Goal: Feedback & Contribution: Submit feedback/report problem

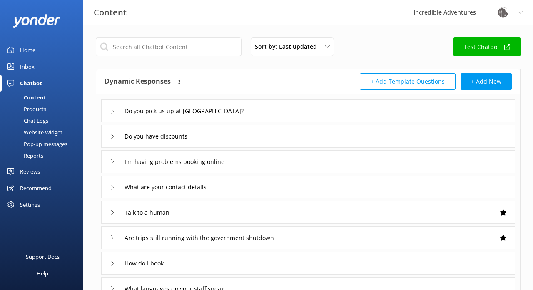
click at [115, 138] on div "Do you have discounts" at bounding box center [150, 136] width 80 height 14
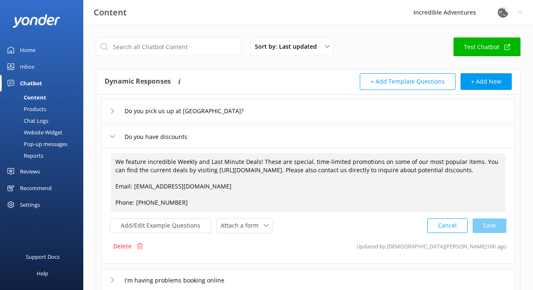
drag, startPoint x: 204, startPoint y: 171, endPoint x: 305, endPoint y: 171, distance: 101.5
click at [305, 171] on textarea "We feature incredible Weekly and Last Minute Deals! These are special, time-lim…" at bounding box center [308, 182] width 395 height 59
type textarea "We feature incredible Weekly and Last Minute Deals! These are special, time-lim…"
click at [210, 169] on textarea "We feature incredible Weekly and Last Minute Deals! These are special, time-lim…" at bounding box center [308, 182] width 395 height 59
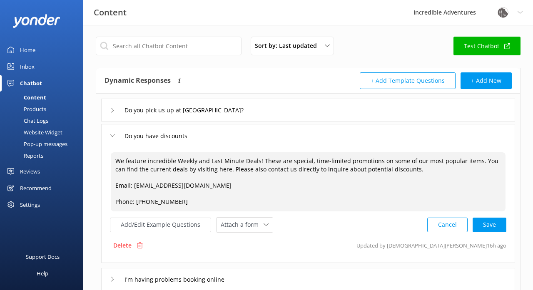
scroll to position [1, 0]
click at [209, 168] on textarea "We feature incredible Weekly and Last Minute Deals! These are special, time-lim…" at bounding box center [308, 181] width 395 height 59
click at [437, 223] on button "Cancel" at bounding box center [447, 224] width 40 height 15
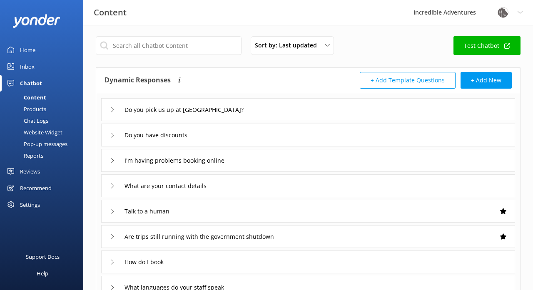
click at [110, 138] on div "Do you have discounts" at bounding box center [150, 135] width 80 height 14
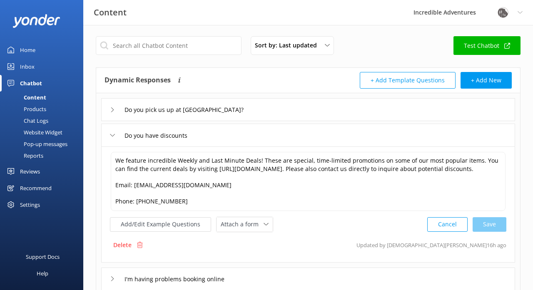
click at [42, 98] on div "Content" at bounding box center [25, 98] width 41 height 12
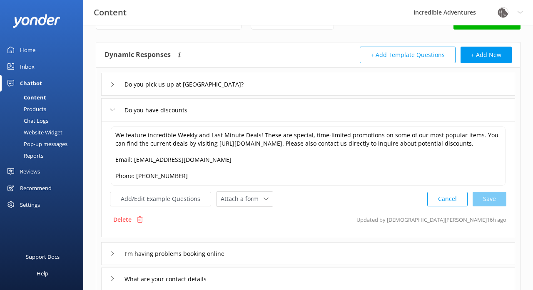
scroll to position [27, 0]
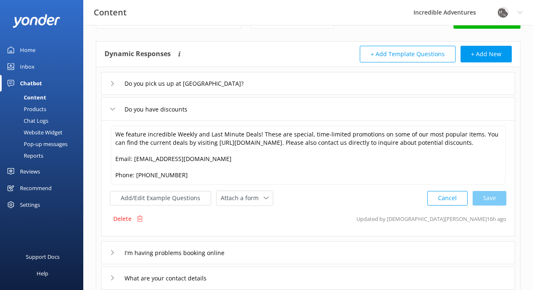
click at [113, 253] on icon at bounding box center [112, 252] width 5 height 5
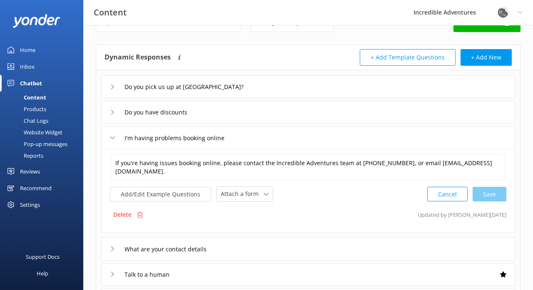
scroll to position [24, 0]
click at [112, 248] on icon at bounding box center [112, 248] width 5 height 5
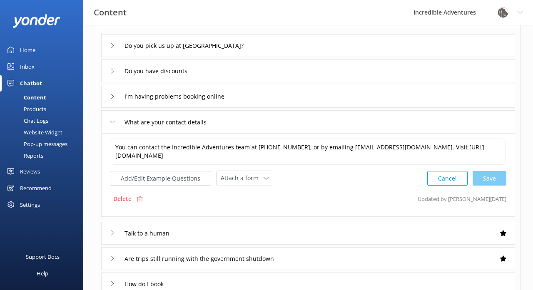
scroll to position [66, 0]
click at [114, 233] on icon at bounding box center [112, 232] width 5 height 5
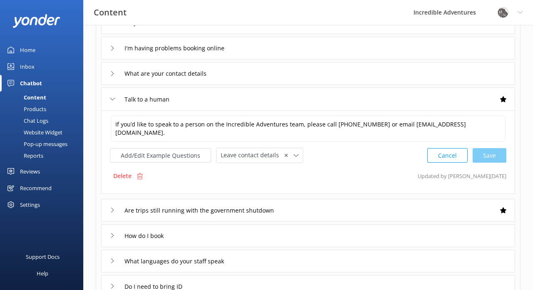
scroll to position [118, 0]
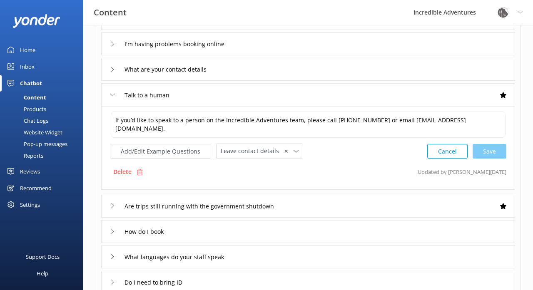
click at [111, 206] on icon at bounding box center [112, 206] width 5 height 5
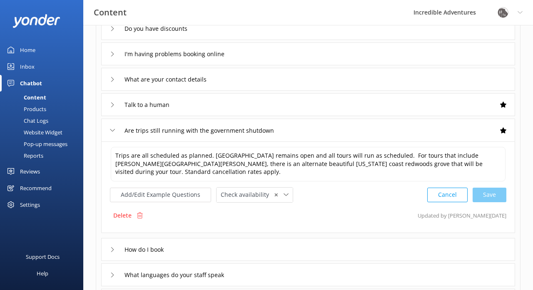
scroll to position [108, 0]
click at [113, 79] on icon at bounding box center [112, 79] width 5 height 5
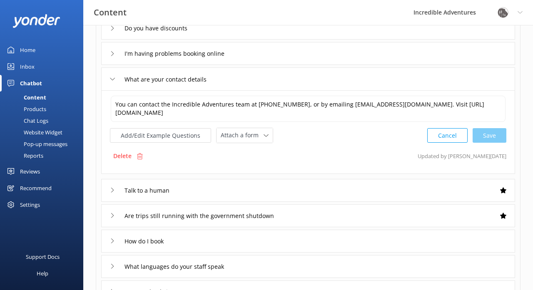
click at [113, 79] on use at bounding box center [112, 79] width 5 height 2
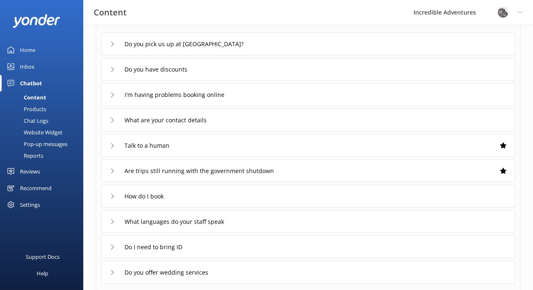
scroll to position [65, 0]
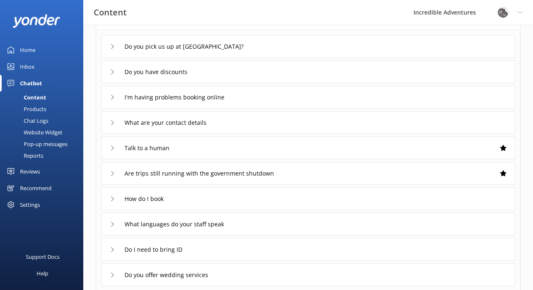
click at [113, 73] on icon at bounding box center [112, 72] width 5 height 5
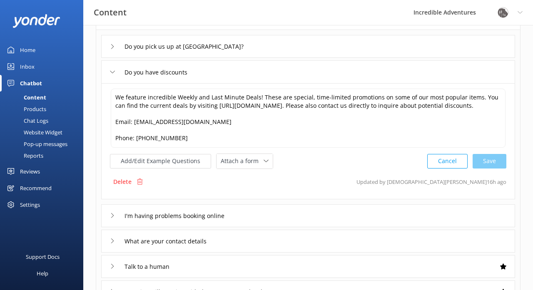
click at [113, 73] on use at bounding box center [112, 72] width 5 height 2
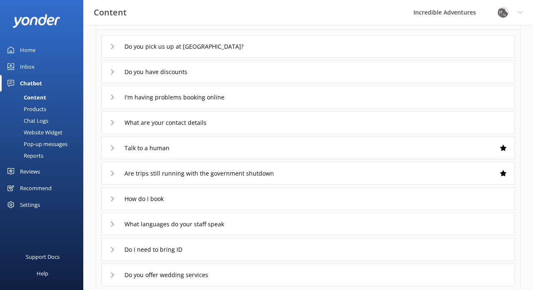
click at [113, 46] on icon at bounding box center [112, 46] width 5 height 5
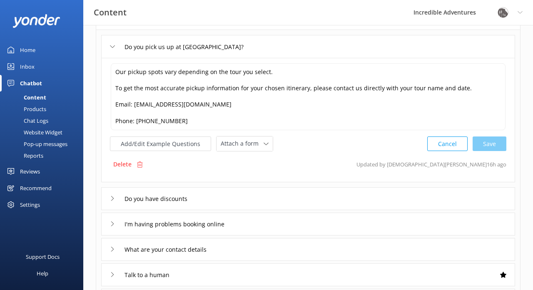
click at [113, 46] on icon at bounding box center [112, 46] width 5 height 5
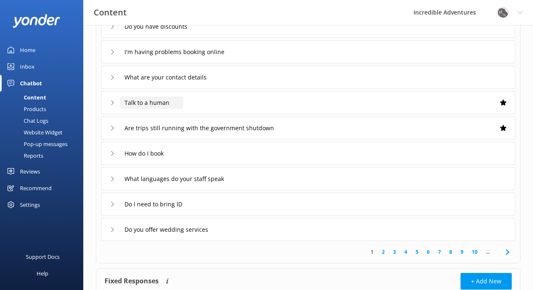
scroll to position [112, 0]
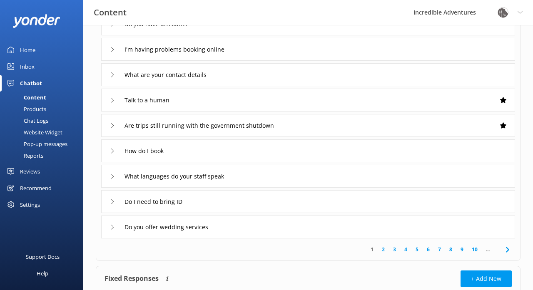
click at [114, 227] on icon at bounding box center [112, 227] width 5 height 5
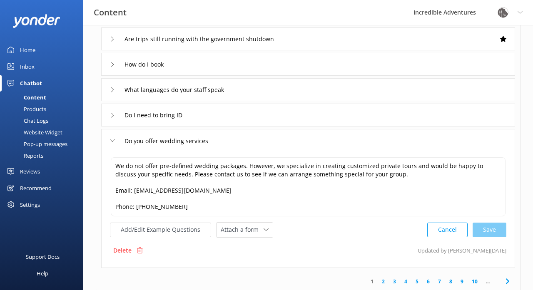
scroll to position [199, 0]
click at [111, 141] on icon at bounding box center [112, 140] width 5 height 5
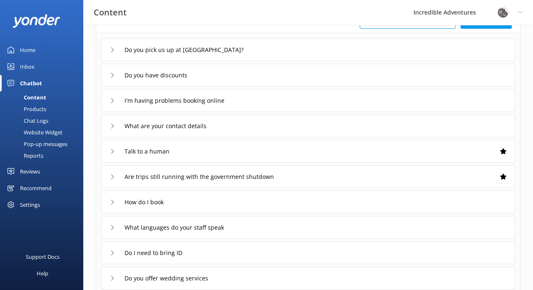
scroll to position [62, 0]
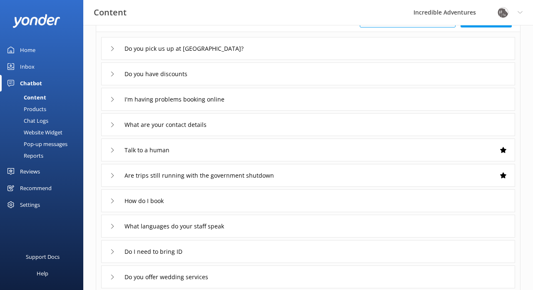
click at [33, 111] on div "Products" at bounding box center [25, 109] width 41 height 12
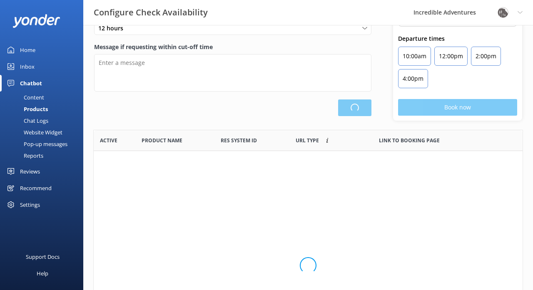
scroll to position [250, 429]
type input "There are no seats available, please check an alternative day"
type textarea "Our online booking system closes {hours} prior to departure. Please contact us …"
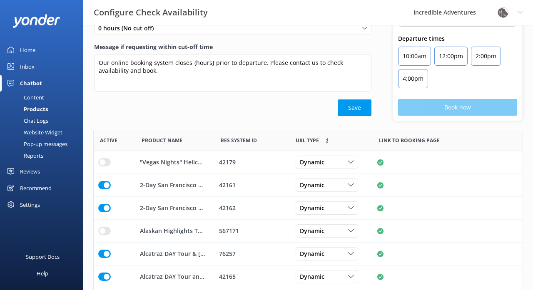
click at [32, 121] on div "Chat Logs" at bounding box center [26, 121] width 43 height 12
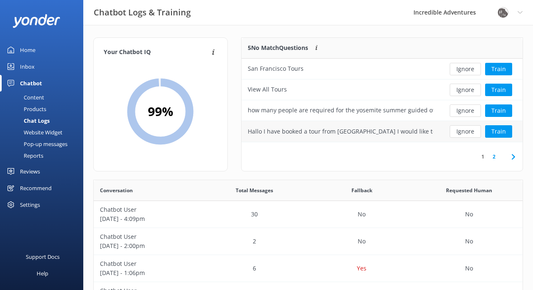
click at [411, 134] on div "Hallo I have booked a tour from [GEOGRAPHIC_DATA] I would like to know about th…" at bounding box center [340, 131] width 185 height 9
click at [407, 132] on div "Hallo I have booked a tour from [GEOGRAPHIC_DATA] I would like to know about th…" at bounding box center [340, 131] width 185 height 9
click at [499, 132] on button "Train" at bounding box center [498, 131] width 27 height 12
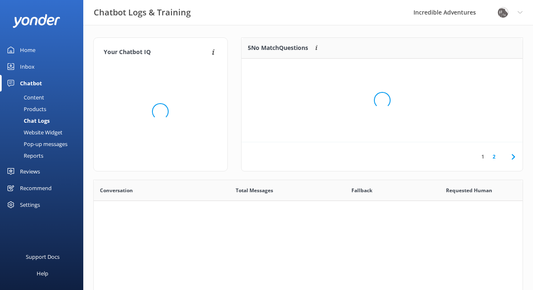
scroll to position [292, 429]
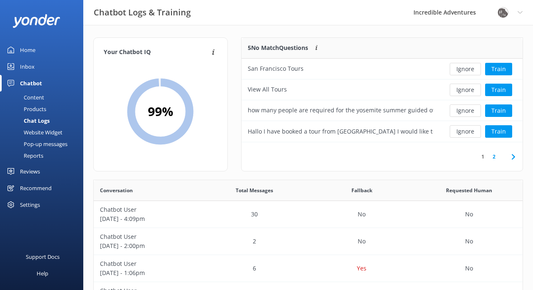
click at [494, 157] on link "2" at bounding box center [493, 157] width 11 height 8
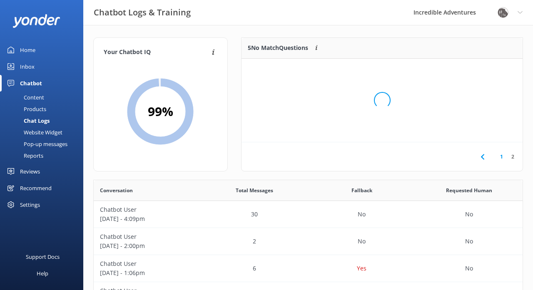
scroll to position [42, 281]
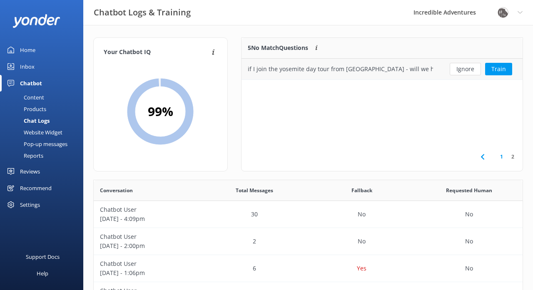
click at [400, 69] on div "if I join the yosemite day tour from [GEOGRAPHIC_DATA] - will we have time to d…" at bounding box center [340, 69] width 185 height 9
click at [501, 71] on button "Train" at bounding box center [498, 69] width 27 height 12
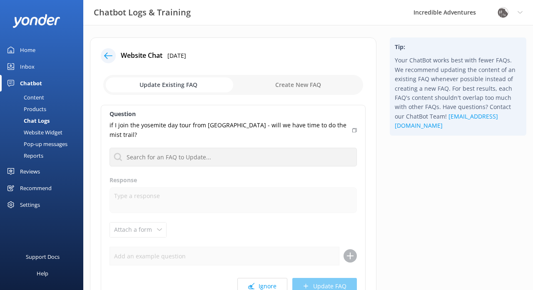
click at [107, 56] on icon at bounding box center [108, 56] width 8 height 8
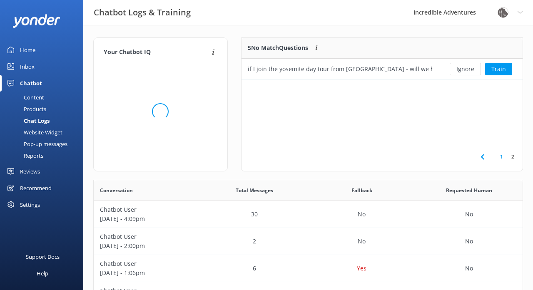
scroll to position [42, 281]
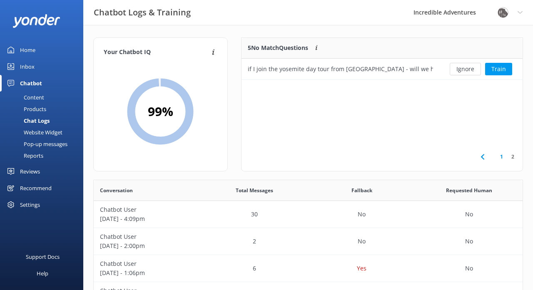
click at [41, 120] on div "Chat Logs" at bounding box center [27, 121] width 45 height 12
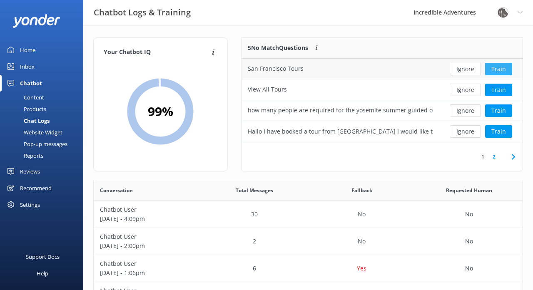
click at [500, 69] on button "Train" at bounding box center [498, 69] width 27 height 12
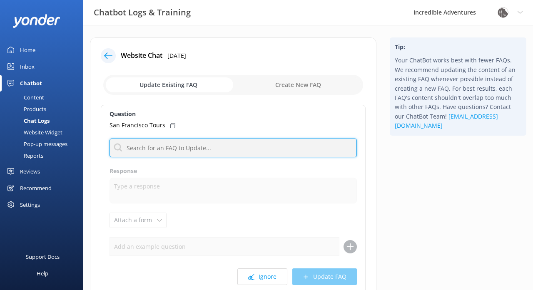
click at [184, 151] on input "text" at bounding box center [232, 148] width 247 height 19
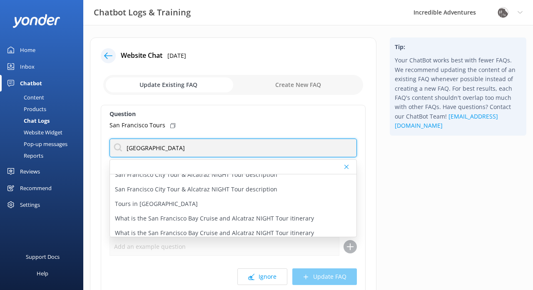
scroll to position [1047, 0]
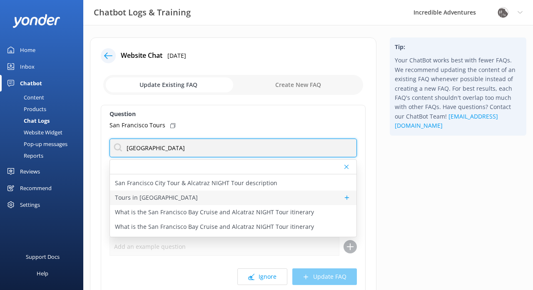
type input "[GEOGRAPHIC_DATA]"
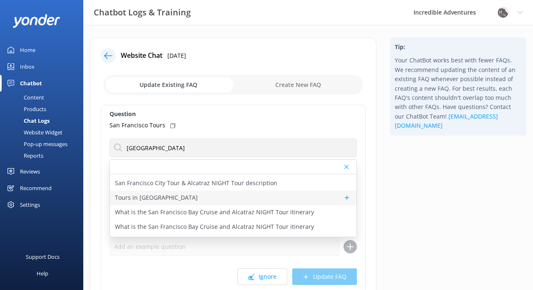
click at [250, 195] on div "Tours in [GEOGRAPHIC_DATA]" at bounding box center [233, 198] width 246 height 15
type textarea "Check out our various day tours in [GEOGRAPHIC_DATA] [URL][DOMAIN_NAME]"
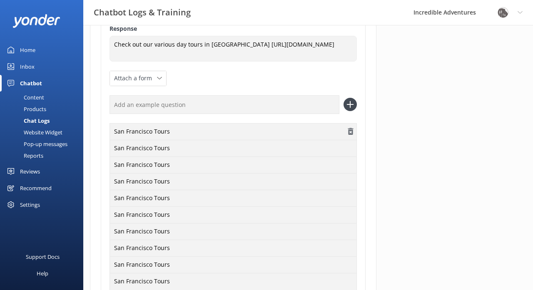
scroll to position [132, 0]
click at [169, 133] on div "San Francisco Tours" at bounding box center [232, 132] width 247 height 17
click at [173, 149] on div "San Francisco Tours" at bounding box center [232, 148] width 247 height 17
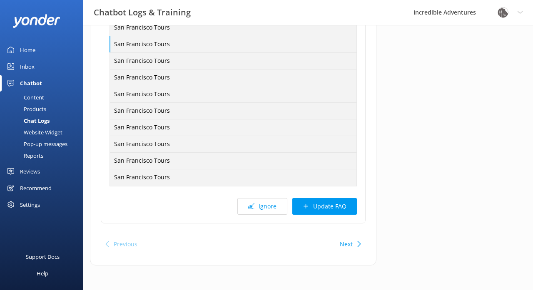
scroll to position [236, 0]
click at [312, 211] on button "Update FAQ" at bounding box center [324, 207] width 65 height 17
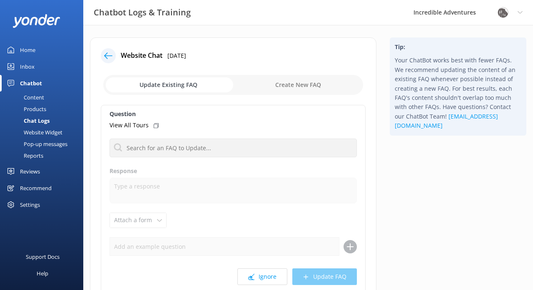
click at [111, 55] on icon at bounding box center [108, 56] width 8 height 8
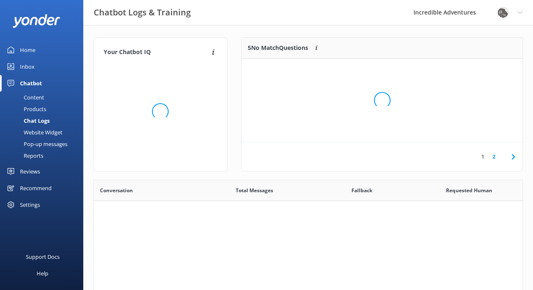
scroll to position [0, 0]
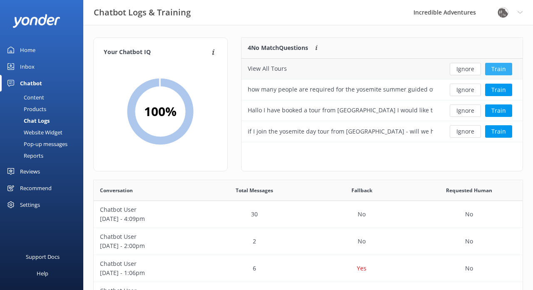
click at [502, 67] on button "Train" at bounding box center [498, 69] width 27 height 12
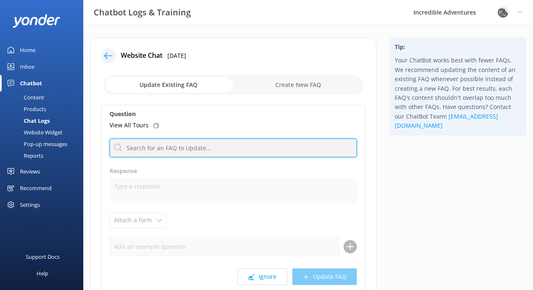
click at [221, 150] on input "text" at bounding box center [232, 148] width 247 height 19
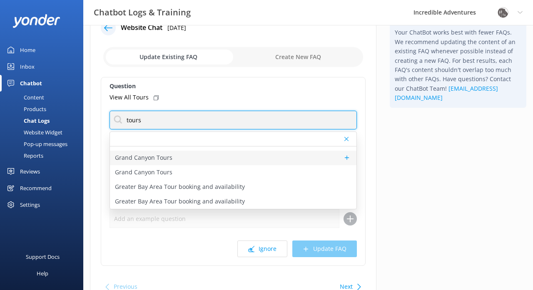
scroll to position [28, 0]
type input "tours"
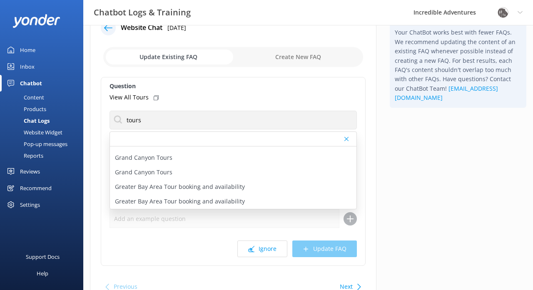
click at [391, 189] on div "Tip: Your ChatBot works best with fewer FAQs. We recommend updating the content…" at bounding box center [458, 163] width 150 height 307
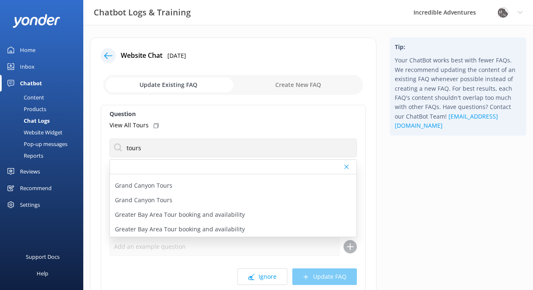
scroll to position [0, 0]
click at [104, 55] on icon at bounding box center [108, 56] width 8 height 8
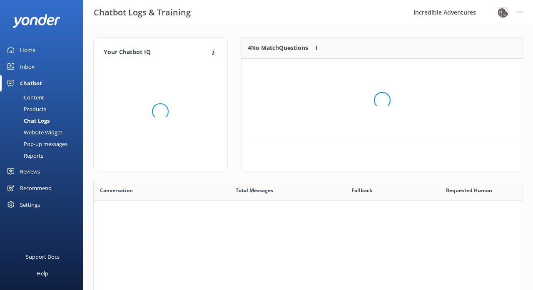
scroll to position [292, 429]
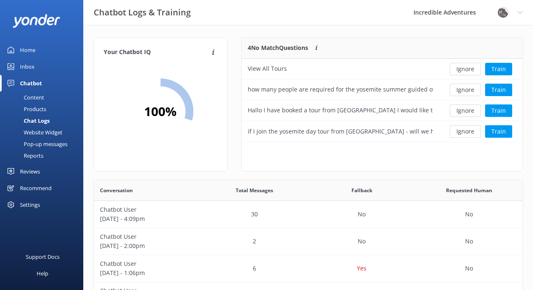
click at [38, 95] on div "Content" at bounding box center [24, 98] width 39 height 12
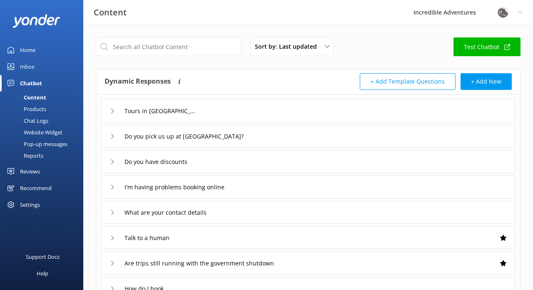
click at [112, 110] on icon at bounding box center [112, 111] width 5 height 5
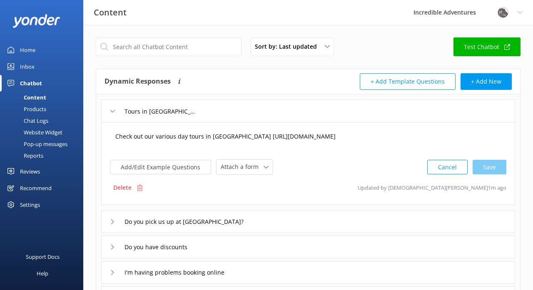
click at [223, 147] on textarea "Check out our various day tours in [GEOGRAPHIC_DATA] [URL][DOMAIN_NAME]" at bounding box center [308, 141] width 395 height 26
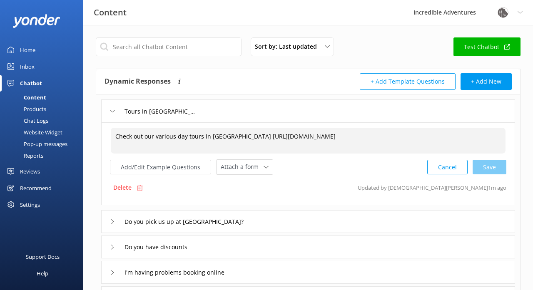
click at [250, 138] on textarea "Check out our various day tours in [GEOGRAPHIC_DATA] [URL][DOMAIN_NAME]" at bounding box center [308, 141] width 395 height 26
click at [402, 138] on textarea "Check out our various day tours in [GEOGRAPHIC_DATA] at [URL][DOMAIN_NAME]" at bounding box center [308, 141] width 395 height 26
click at [499, 168] on div "Cancel Save" at bounding box center [466, 166] width 79 height 15
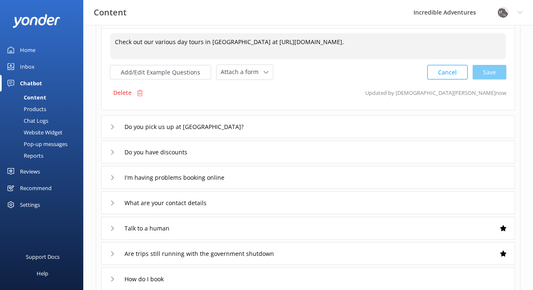
scroll to position [94, 0]
type textarea "Check out our various day tours in [GEOGRAPHIC_DATA] at [URL][DOMAIN_NAME]."
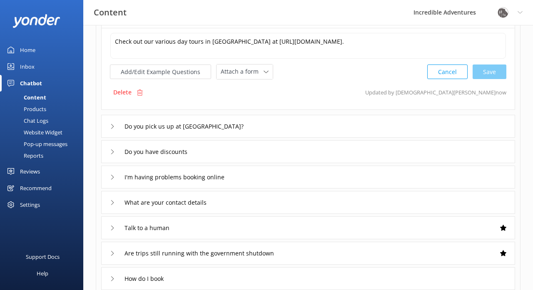
click at [111, 127] on icon at bounding box center [112, 126] width 5 height 5
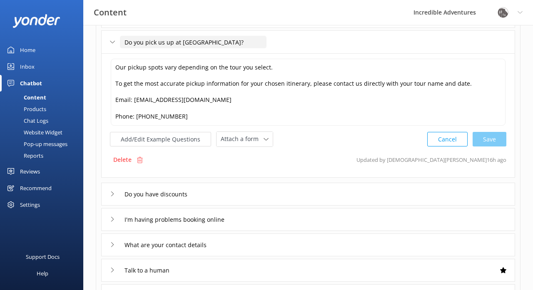
click at [244, 44] on input "Do you pick us up at [GEOGRAPHIC_DATA]?" at bounding box center [193, 42] width 146 height 12
click at [481, 134] on div "Cancel Save" at bounding box center [466, 139] width 79 height 15
type input "Do you pick us up at [GEOGRAPHIC_DATA]?"
click at [373, 92] on textarea "Our pickup spots vary depending on the tour you select. To get the most accurat…" at bounding box center [308, 92] width 395 height 67
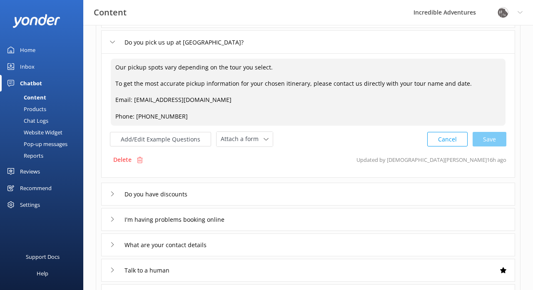
click at [323, 65] on textarea "Our pickup spots vary depending on the tour you select. To get the most accurat…" at bounding box center [308, 92] width 395 height 67
type textarea "Our pickup spots vary depending on the tour you select. To get the most accurat…"
click at [342, 45] on div "Do you pick us up at [GEOGRAPHIC_DATA]?" at bounding box center [308, 41] width 414 height 23
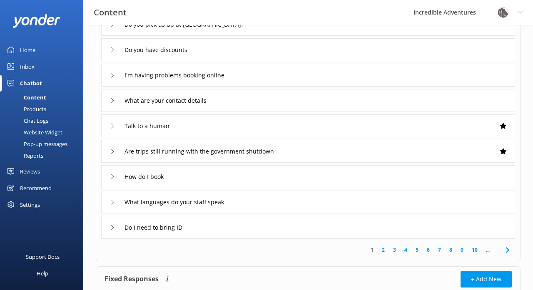
scroll to position [112, 0]
click at [385, 251] on link "2" at bounding box center [382, 250] width 11 height 8
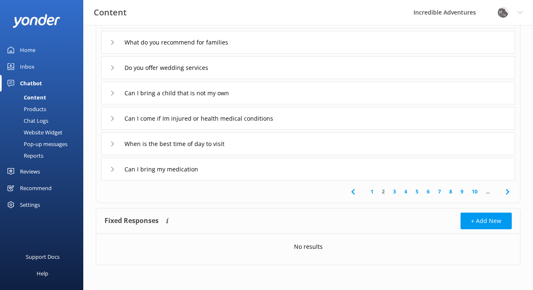
scroll to position [170, 0]
click at [396, 192] on link "3" at bounding box center [394, 192] width 11 height 8
click at [372, 191] on link "1" at bounding box center [371, 192] width 11 height 8
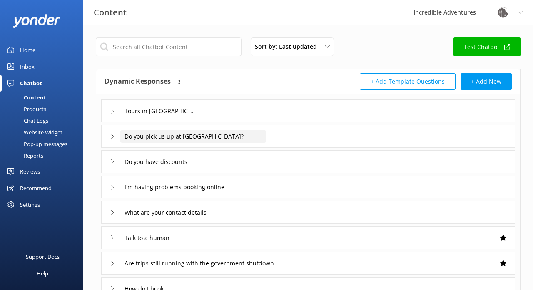
click at [258, 135] on input "Do you pick us up at [GEOGRAPHIC_DATA]?" at bounding box center [193, 136] width 146 height 12
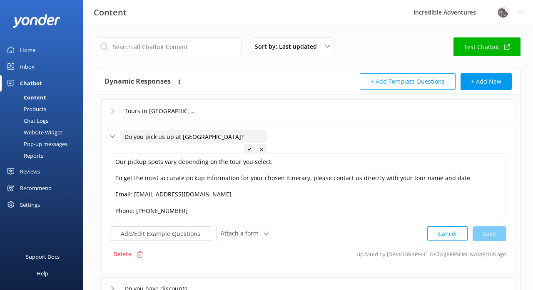
click at [261, 148] on icon at bounding box center [261, 149] width 3 height 3
drag, startPoint x: 241, startPoint y: 137, endPoint x: 125, endPoint y: 138, distance: 116.5
click at [125, 138] on input "Do you pick us up at [GEOGRAPHIC_DATA]?" at bounding box center [193, 136] width 146 height 12
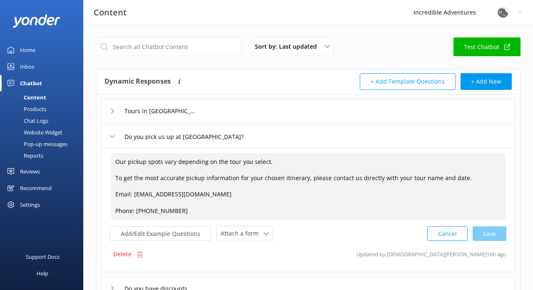
drag, startPoint x: 179, startPoint y: 211, endPoint x: 114, endPoint y: 163, distance: 81.2
click at [114, 163] on textarea "Our pickup spots vary depending on the tour you select. To get the most accurat…" at bounding box center [308, 186] width 395 height 67
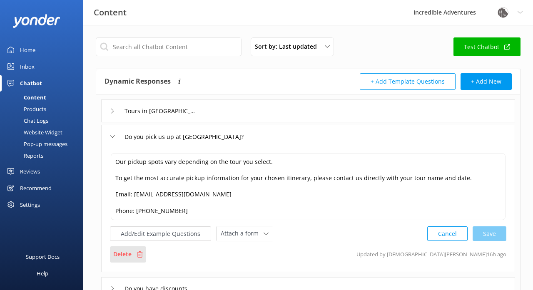
click at [118, 253] on p "Delete" at bounding box center [122, 254] width 18 height 9
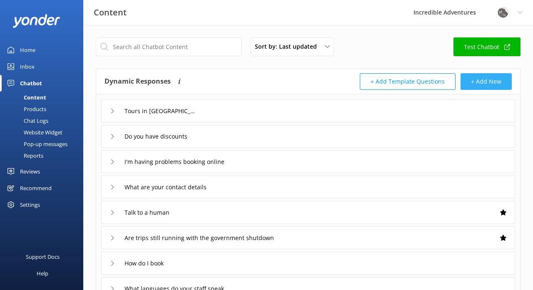
click at [477, 83] on button "+ Add New" at bounding box center [485, 81] width 51 height 17
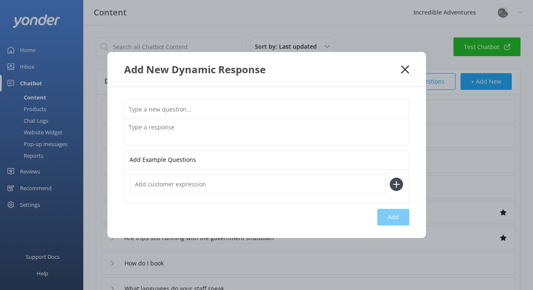
click at [259, 113] on input "text" at bounding box center [266, 109] width 284 height 19
paste input "Do you pick us up at [GEOGRAPHIC_DATA]?"
type input "Do you pick us up at [GEOGRAPHIC_DATA]"
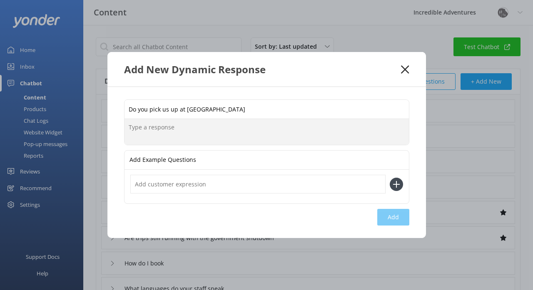
click at [197, 126] on textarea at bounding box center [266, 132] width 284 height 26
paste textarea "Our pickup spots vary depending on the tour you select. To get the most accurat…"
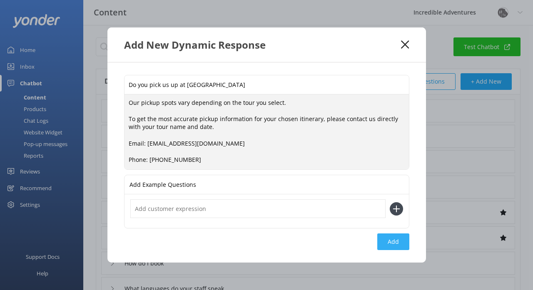
type textarea "Our pickup spots vary depending on the tour you select. To get the most accurat…"
click at [387, 237] on button "Add" at bounding box center [393, 241] width 32 height 17
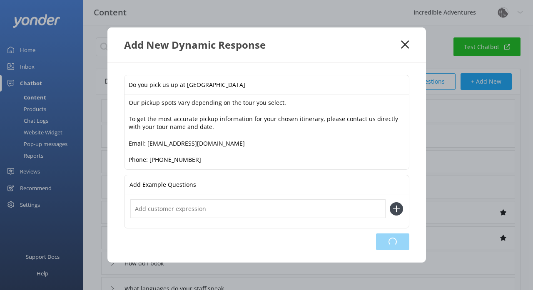
type input "Do you pick us up at [GEOGRAPHIC_DATA]"
type input "Tours in [GEOGRAPHIC_DATA]"
type input "Do you have discounts"
type input "I'm having problems booking online"
type input "What are your contact details"
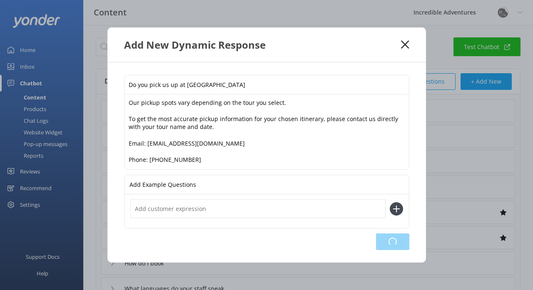
type input "Talk to a human"
type input "Are trips still running with the government shutdown"
type input "How do I book"
type input "What languages do your staff speak"
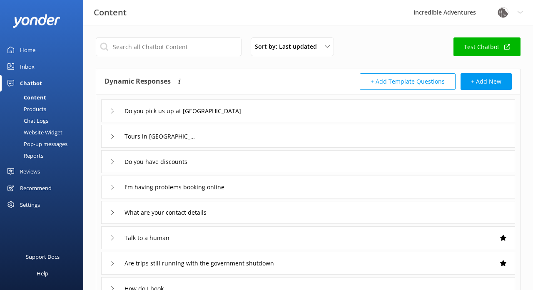
click at [109, 112] on div "Do you pick us up at [GEOGRAPHIC_DATA]" at bounding box center [308, 110] width 414 height 23
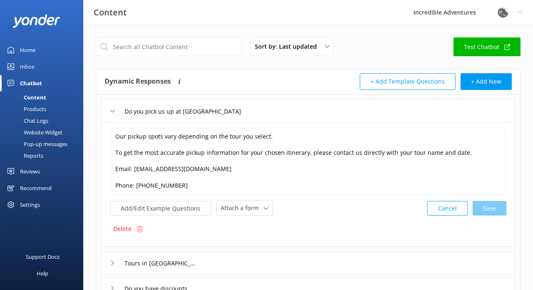
click at [109, 112] on div "Do you pick us up at [GEOGRAPHIC_DATA]" at bounding box center [308, 110] width 414 height 23
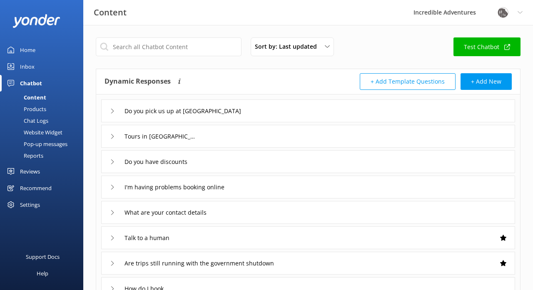
click at [111, 135] on icon at bounding box center [112, 136] width 5 height 5
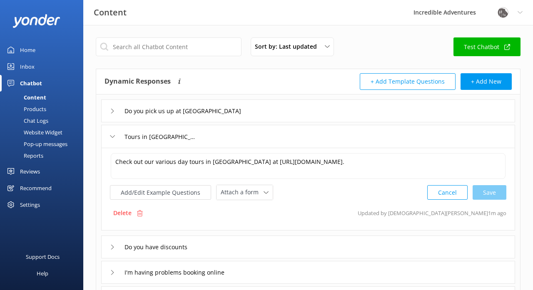
click at [111, 135] on icon at bounding box center [112, 136] width 5 height 5
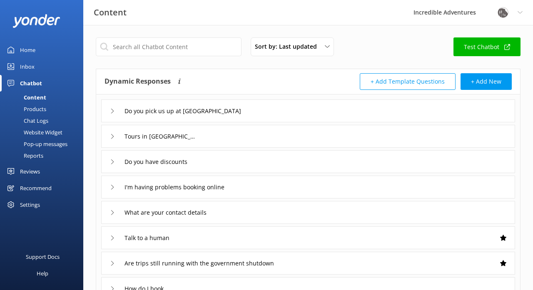
click at [111, 135] on icon at bounding box center [112, 136] width 5 height 5
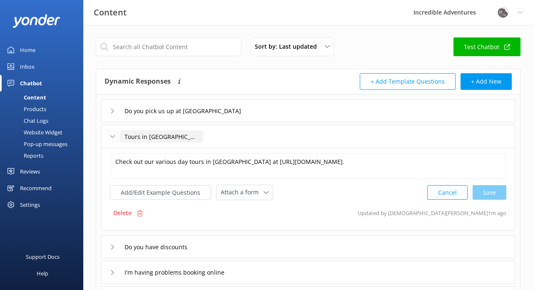
drag, startPoint x: 191, startPoint y: 138, endPoint x: 131, endPoint y: 134, distance: 60.5
click at [130, 134] on input "Tours in [GEOGRAPHIC_DATA]" at bounding box center [161, 136] width 83 height 12
click at [252, 135] on div "Tours in [GEOGRAPHIC_DATA]" at bounding box center [308, 136] width 414 height 23
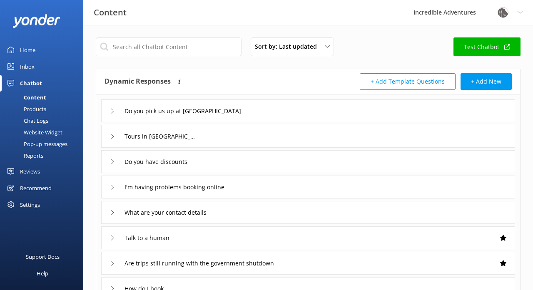
click at [314, 137] on div "Tours in [GEOGRAPHIC_DATA]" at bounding box center [308, 136] width 414 height 23
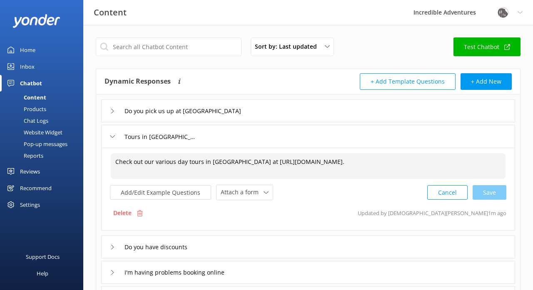
drag, startPoint x: 401, startPoint y: 161, endPoint x: 94, endPoint y: 156, distance: 306.8
click at [94, 156] on div "Sort by: Last updated Title (A-Z) Last updated Test Chatbot Dynamic Responses T…" at bounding box center [307, 285] width 449 height 521
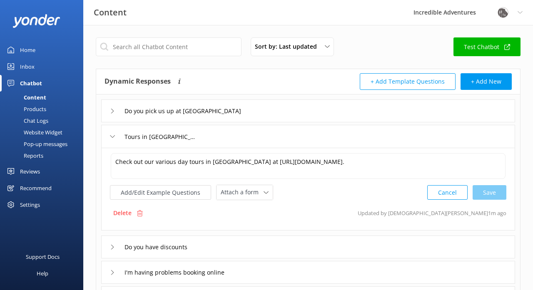
click at [43, 117] on div "Chat Logs" at bounding box center [26, 121] width 43 height 12
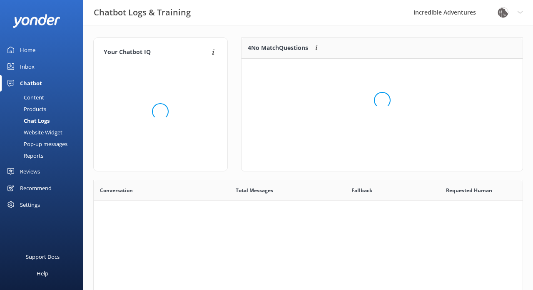
scroll to position [292, 429]
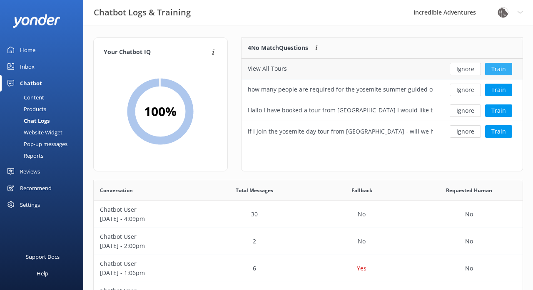
click at [505, 69] on button "Train" at bounding box center [498, 69] width 27 height 12
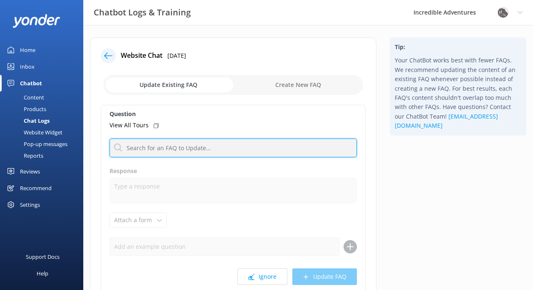
click at [178, 149] on input "text" at bounding box center [232, 148] width 247 height 19
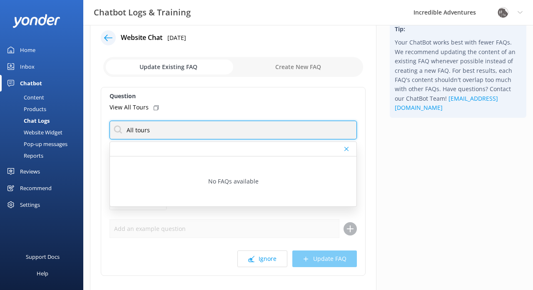
click at [130, 130] on input "All tours" at bounding box center [232, 130] width 247 height 19
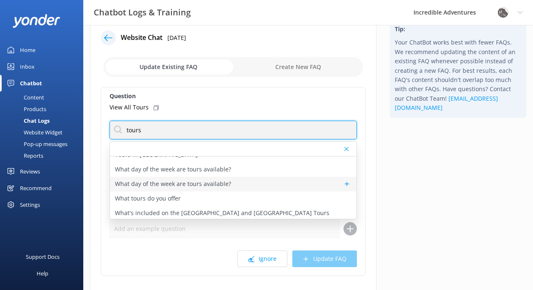
scroll to position [333, 0]
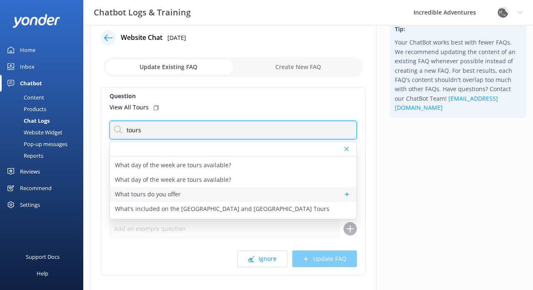
type input "tours"
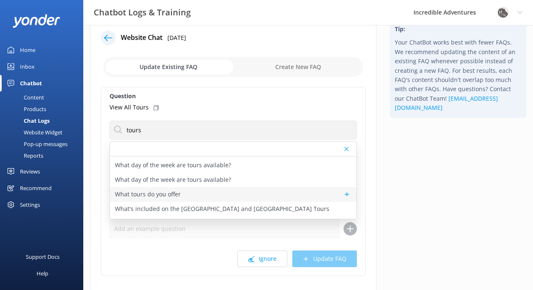
click at [295, 194] on div "What tours do you offer" at bounding box center [233, 194] width 246 height 15
type textarea "Incredible Adventures offers half day trips to week long trips! View all that w…"
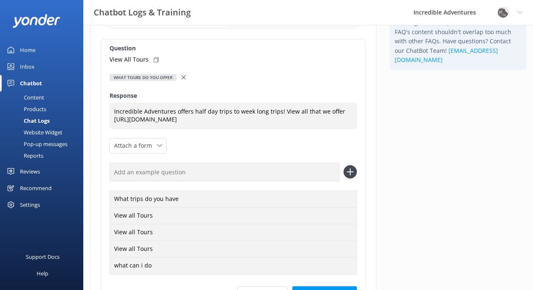
scroll to position [66, 0]
click at [192, 208] on div "What trips do you have" at bounding box center [232, 199] width 247 height 17
click at [172, 222] on div "View all Tours" at bounding box center [232, 215] width 247 height 17
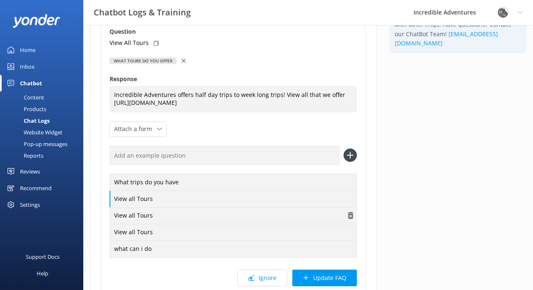
scroll to position [81, 0]
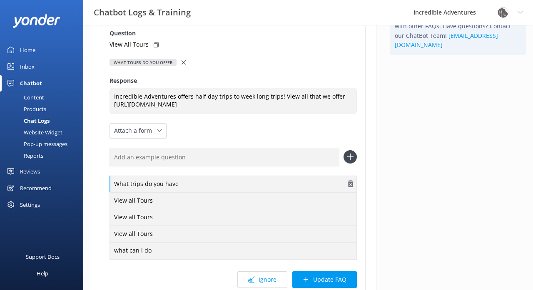
click at [183, 192] on div "What trips do you have" at bounding box center [232, 184] width 247 height 17
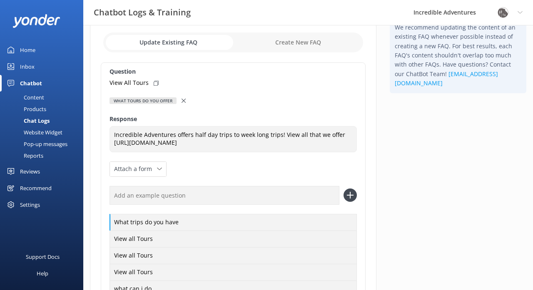
scroll to position [43, 0]
click at [166, 204] on input "text" at bounding box center [224, 195] width 230 height 19
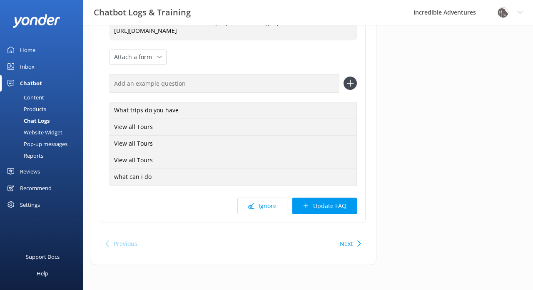
scroll to position [161, 0]
click at [319, 205] on button "Update FAQ" at bounding box center [324, 206] width 65 height 17
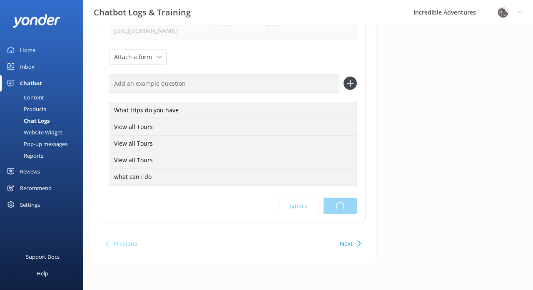
scroll to position [0, 0]
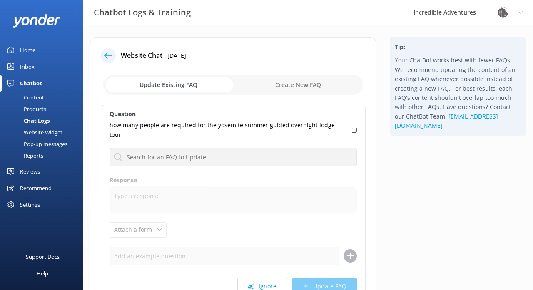
click at [109, 54] on icon at bounding box center [108, 56] width 8 height 8
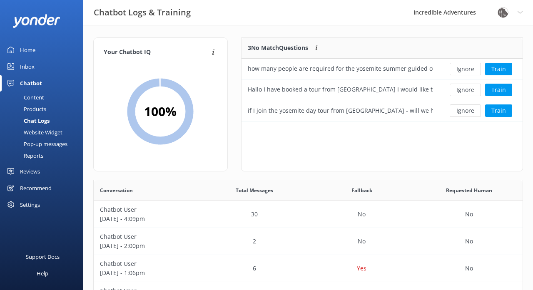
scroll to position [84, 281]
click at [35, 96] on div "Content" at bounding box center [24, 98] width 39 height 12
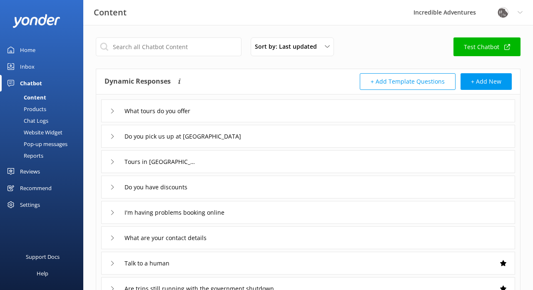
click at [113, 113] on icon at bounding box center [112, 111] width 5 height 5
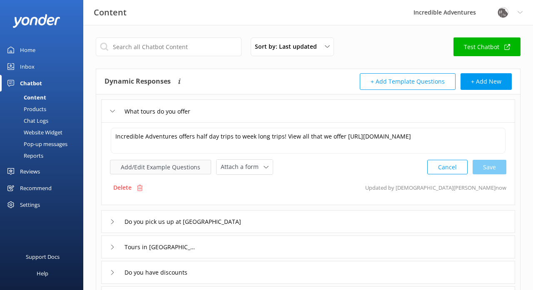
click at [186, 166] on button "Add/Edit Example Questions" at bounding box center [160, 167] width 101 height 15
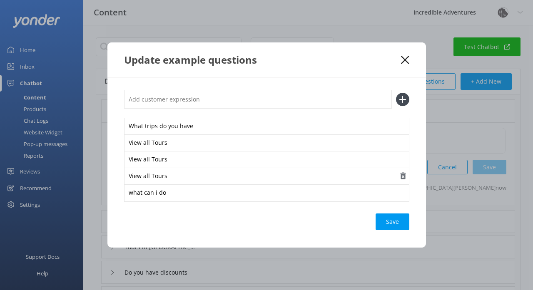
click at [403, 176] on icon "button" at bounding box center [403, 176] width 8 height 8
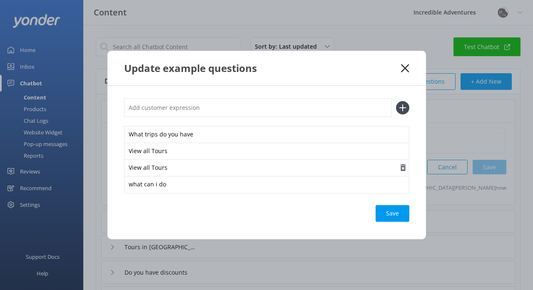
click at [403, 166] on use "button" at bounding box center [402, 167] width 5 height 7
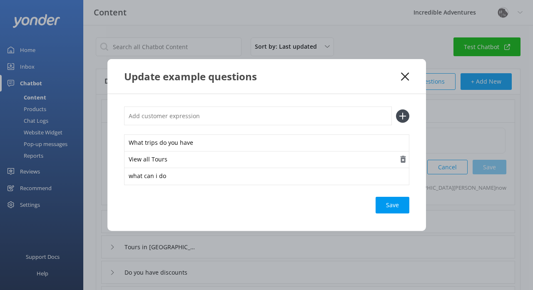
click at [404, 159] on icon "button" at bounding box center [403, 159] width 8 height 8
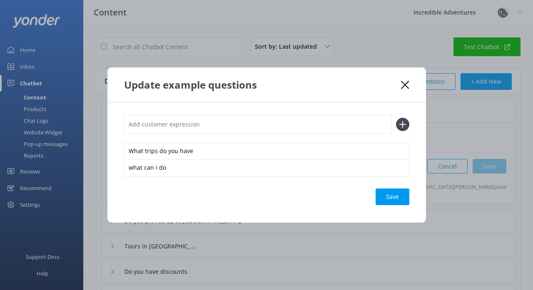
click at [273, 127] on input "text" at bounding box center [258, 124] width 268 height 19
type input "All tours"
click at [403, 125] on icon at bounding box center [402, 124] width 13 height 13
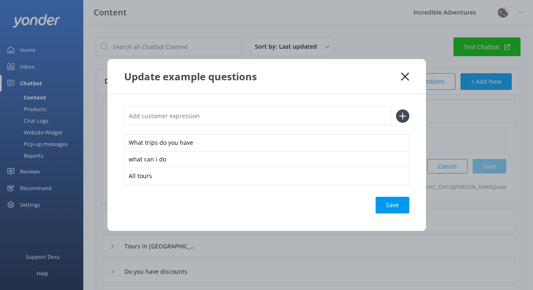
click at [332, 115] on input "text" at bounding box center [258, 116] width 268 height 19
type input "All trips"
click at [405, 118] on icon at bounding box center [402, 115] width 13 height 13
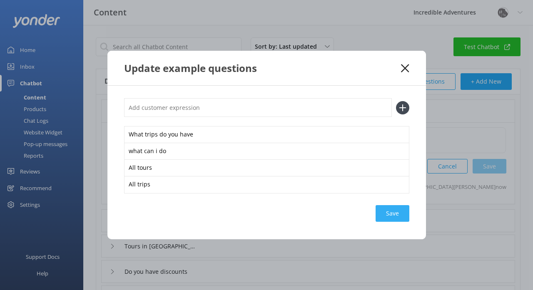
click at [391, 207] on div "Save" at bounding box center [392, 213] width 34 height 17
click at [401, 68] on icon at bounding box center [405, 68] width 8 height 8
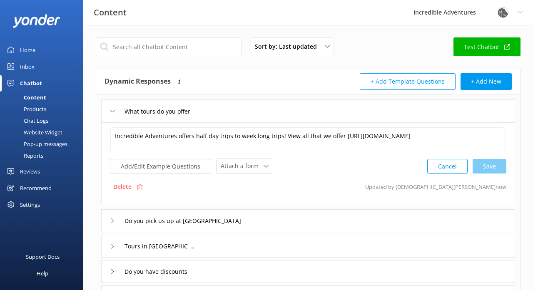
click at [40, 120] on div "Chat Logs" at bounding box center [26, 121] width 43 height 12
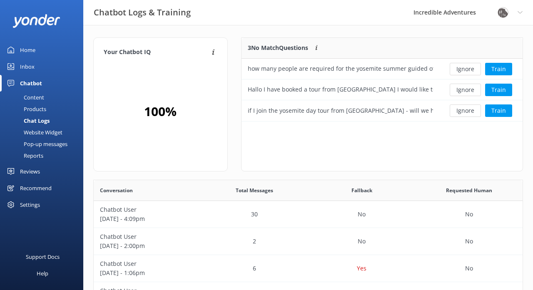
scroll to position [84, 281]
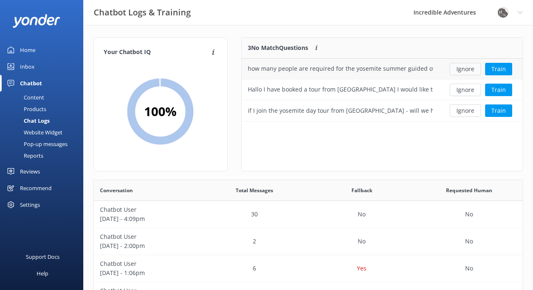
click at [463, 67] on button "Ignore" at bounding box center [464, 69] width 31 height 12
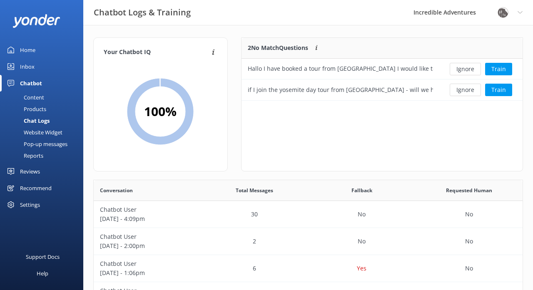
scroll to position [63, 281]
click at [463, 69] on button "Ignore" at bounding box center [464, 69] width 31 height 12
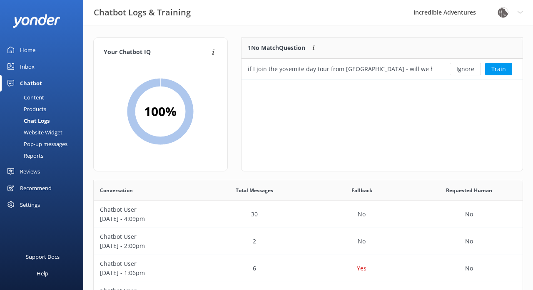
scroll to position [42, 281]
click at [462, 68] on button "Ignore" at bounding box center [464, 69] width 31 height 12
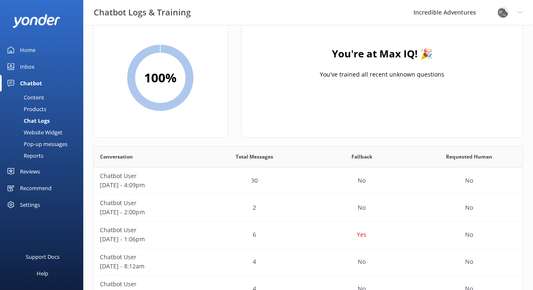
scroll to position [21, 0]
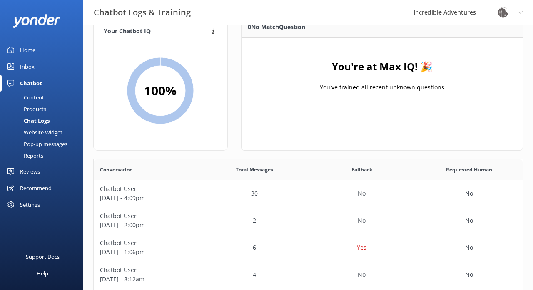
click at [37, 94] on div "Content" at bounding box center [24, 98] width 39 height 12
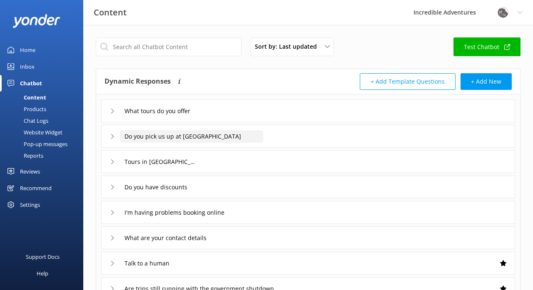
click at [253, 141] on input "Do you pick us up at [GEOGRAPHIC_DATA]" at bounding box center [191, 136] width 143 height 12
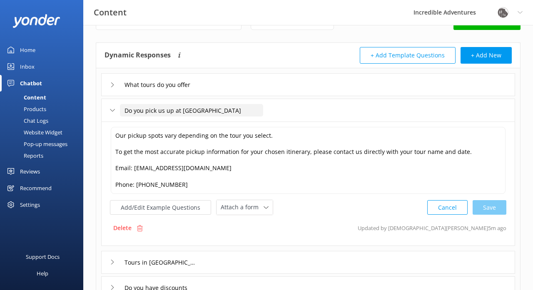
scroll to position [28, 0]
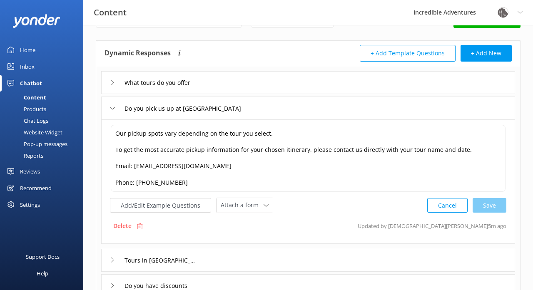
click at [112, 107] on icon at bounding box center [112, 108] width 5 height 5
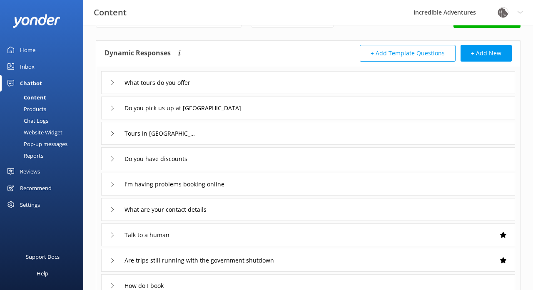
scroll to position [35, 0]
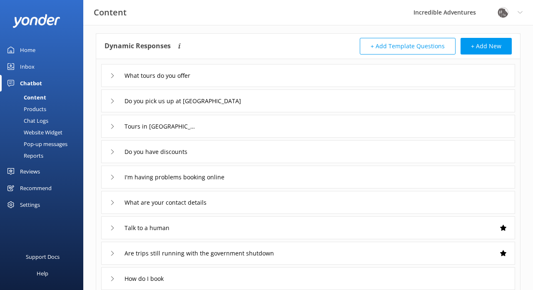
click at [114, 253] on use at bounding box center [112, 253] width 2 height 5
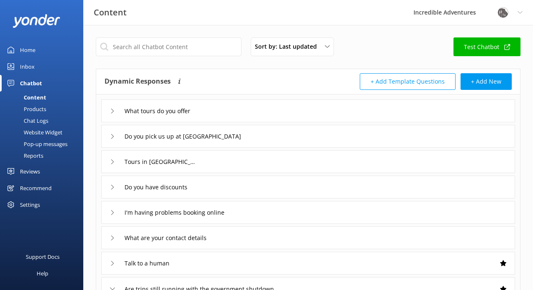
click at [36, 171] on div "Reviews" at bounding box center [30, 171] width 20 height 17
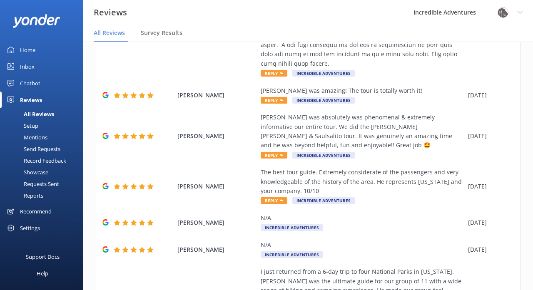
scroll to position [338, 0]
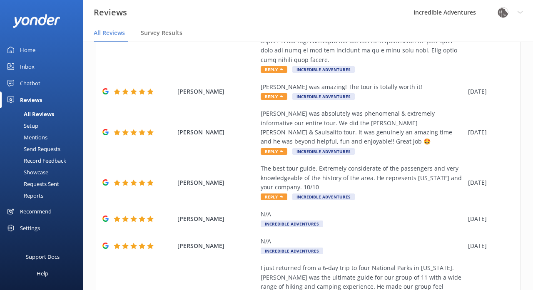
click at [269, 194] on span "Reply" at bounding box center [274, 197] width 27 height 7
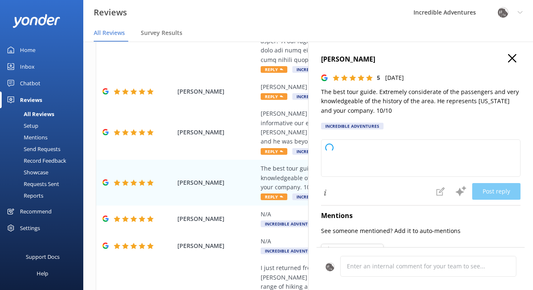
type textarea "Thank you so much for your wonderful feedback! We're thrilled to hear you enjoy…"
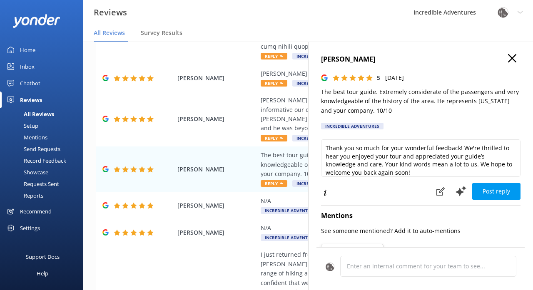
scroll to position [0, 0]
click at [513, 54] on icon "button" at bounding box center [512, 58] width 8 height 8
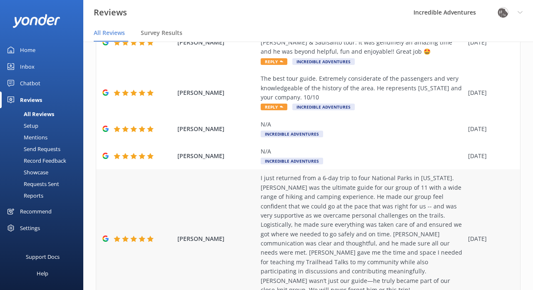
scroll to position [439, 0]
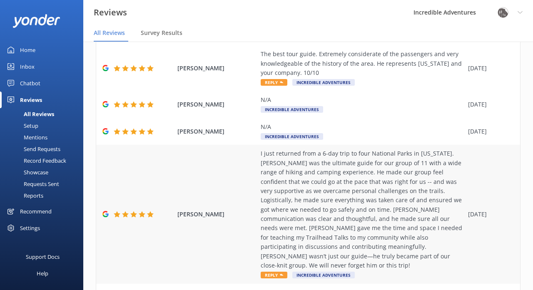
click at [272, 272] on span "Reply" at bounding box center [274, 275] width 27 height 7
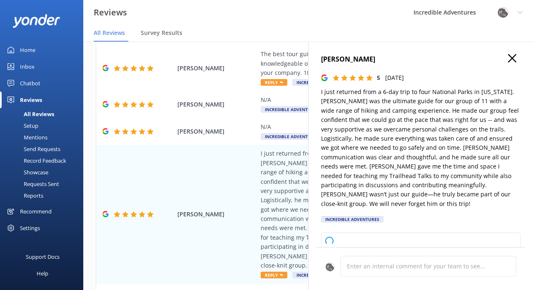
type textarea "Thank you so much for your wonderful review! We’re thrilled to hear that [PERSO…"
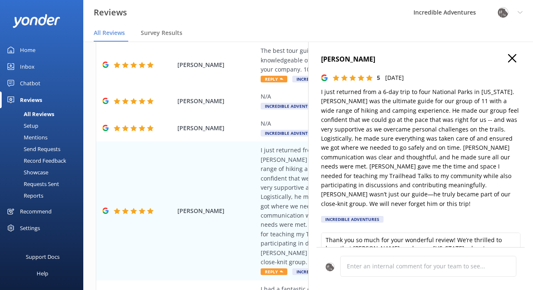
scroll to position [0, 0]
click at [508, 60] on icon "button" at bounding box center [512, 58] width 8 height 8
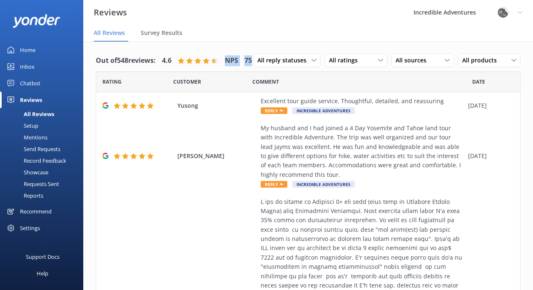
drag, startPoint x: 265, startPoint y: 62, endPoint x: 229, endPoint y: 60, distance: 36.2
click at [229, 60] on div "Out of 548 reviews: 4.6 NPS 75 All reply statuses All reply statuses Needs a re…" at bounding box center [308, 61] width 424 height 22
copy div "NPS 75"
click at [29, 124] on div "Setup" at bounding box center [21, 126] width 33 height 12
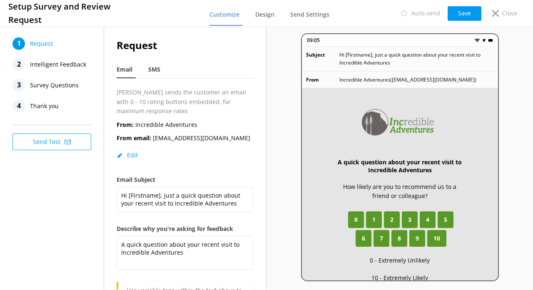
click at [156, 67] on span "SMS" at bounding box center [154, 69] width 12 height 8
type textarea "Hi [Firstname], thanks for visiting us at [Organization]. Just a quick follow u…"
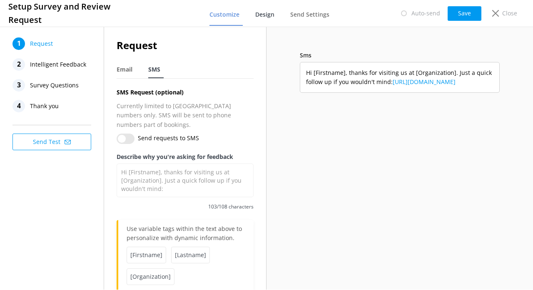
click at [265, 15] on span "Design" at bounding box center [264, 14] width 19 height 8
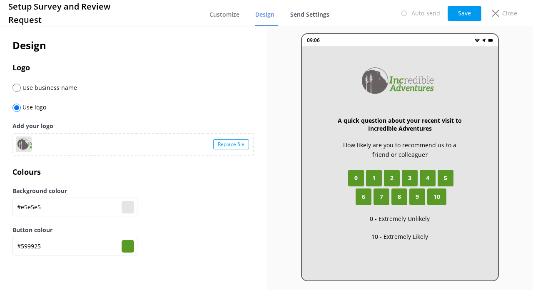
click at [309, 12] on span "Send Settings" at bounding box center [309, 14] width 39 height 8
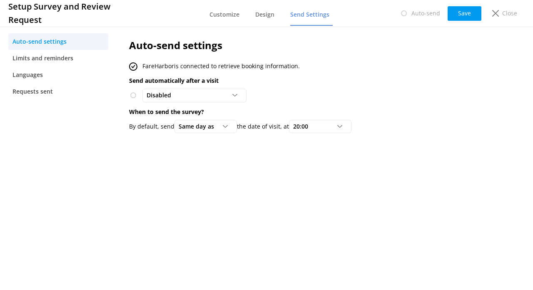
click at [133, 93] on span at bounding box center [133, 95] width 8 height 8
click at [133, 94] on span at bounding box center [133, 95] width 8 height 8
click at [50, 60] on span "Limits and reminders" at bounding box center [42, 58] width 61 height 9
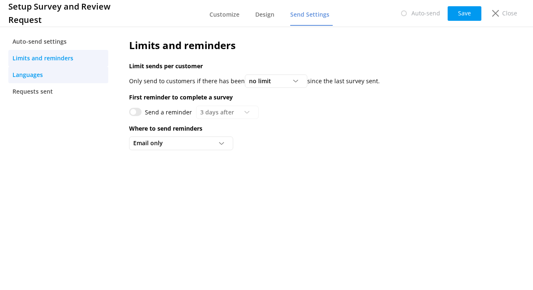
click at [42, 77] on span "Languages" at bounding box center [27, 74] width 30 height 9
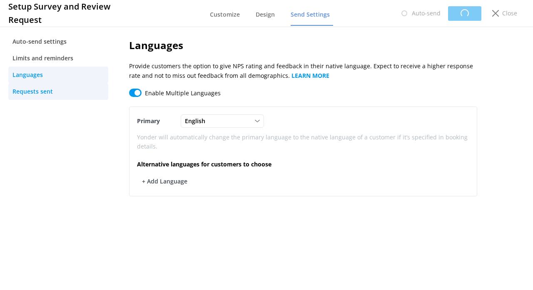
click at [45, 90] on span "Requests sent" at bounding box center [32, 91] width 40 height 9
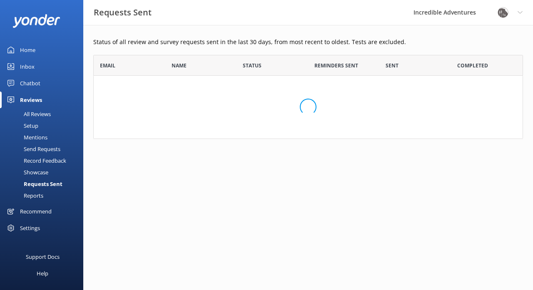
scroll to position [84, 429]
click at [38, 137] on div "Mentions" at bounding box center [26, 138] width 42 height 12
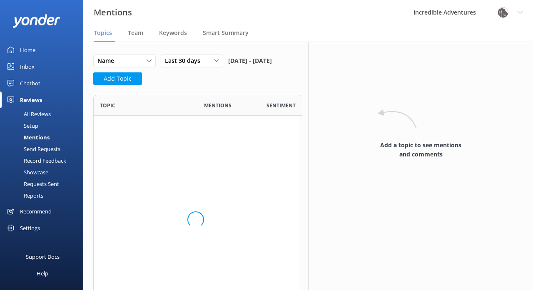
scroll to position [229, 205]
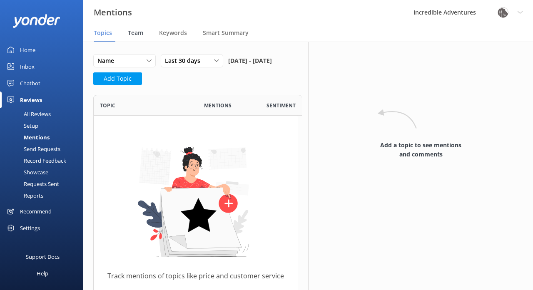
click at [139, 30] on span "Team" at bounding box center [135, 33] width 15 height 8
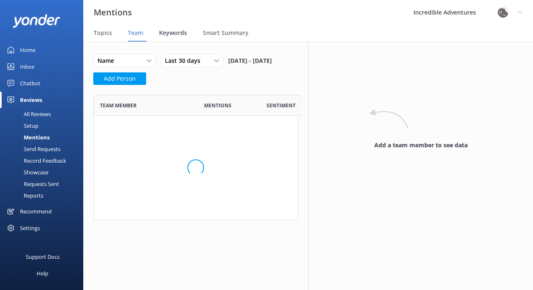
scroll to position [258, 205]
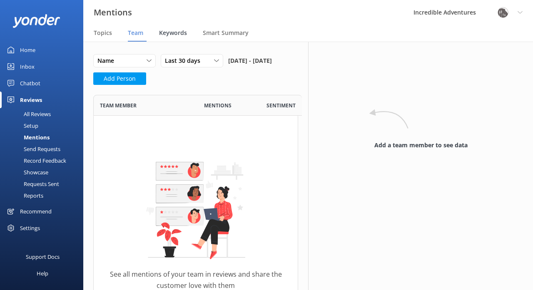
click at [175, 34] on span "Keywords" at bounding box center [173, 33] width 28 height 8
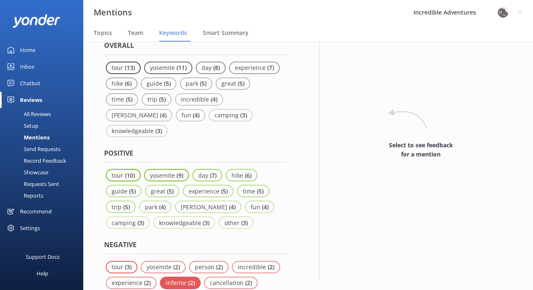
click at [190, 279] on p "( 2 )" at bounding box center [191, 283] width 7 height 8
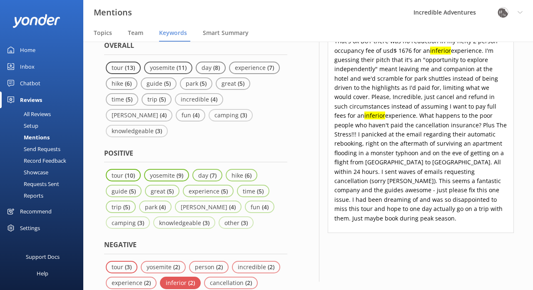
click at [53, 147] on div "Send Requests" at bounding box center [32, 149] width 55 height 12
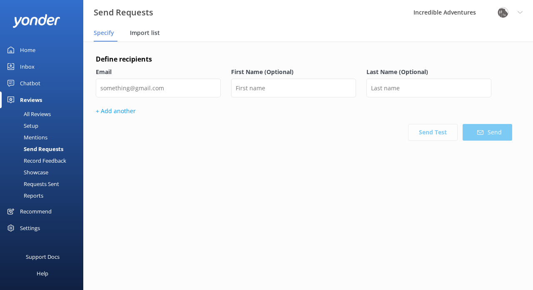
click at [150, 33] on span "Import list" at bounding box center [145, 33] width 30 height 8
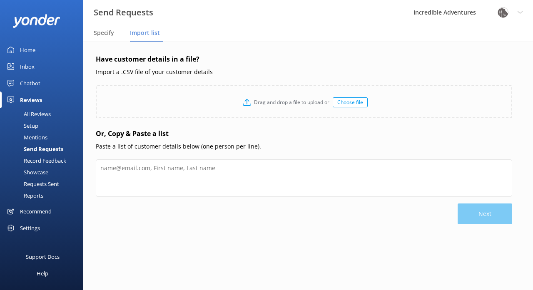
click at [105, 33] on span "Specify" at bounding box center [104, 33] width 20 height 8
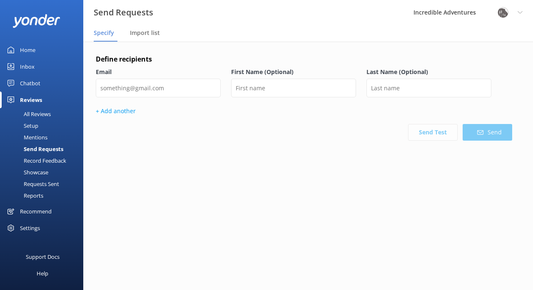
click at [55, 159] on div "Record Feedback" at bounding box center [35, 161] width 61 height 12
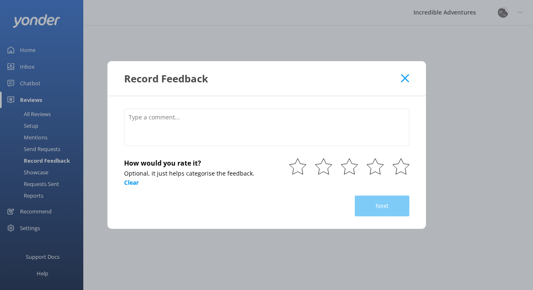
click at [402, 79] on icon at bounding box center [405, 78] width 8 height 8
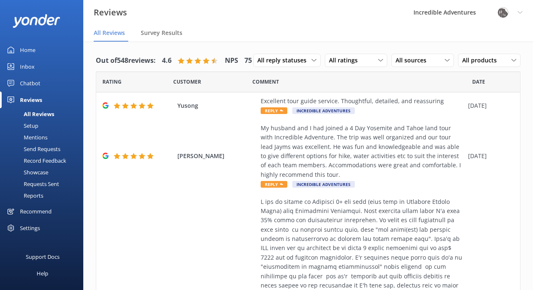
click at [37, 172] on div "Showcase" at bounding box center [26, 172] width 43 height 12
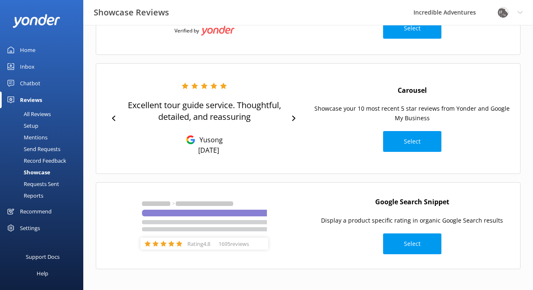
scroll to position [108, 0]
click at [49, 182] on div "Requests Sent" at bounding box center [32, 184] width 54 height 12
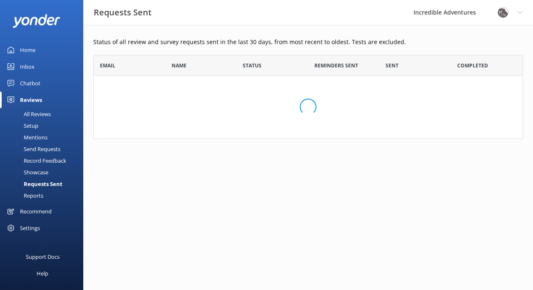
scroll to position [84, 429]
click at [36, 195] on div "Reports" at bounding box center [24, 196] width 38 height 12
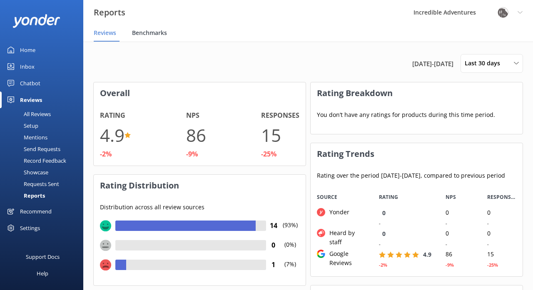
click at [149, 32] on span "Benchmarks" at bounding box center [149, 33] width 35 height 8
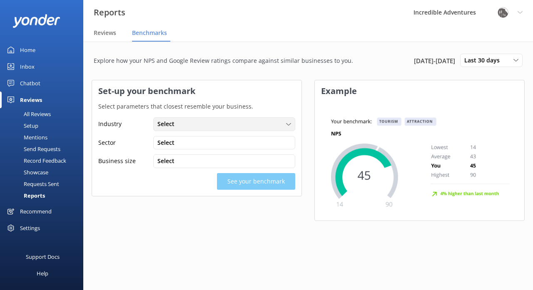
click at [221, 125] on div "Select" at bounding box center [224, 123] width 138 height 9
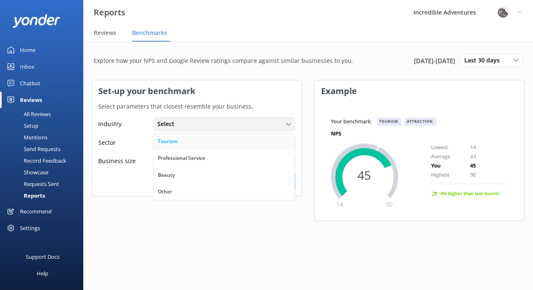
click at [197, 143] on link "Tourism" at bounding box center [224, 141] width 141 height 17
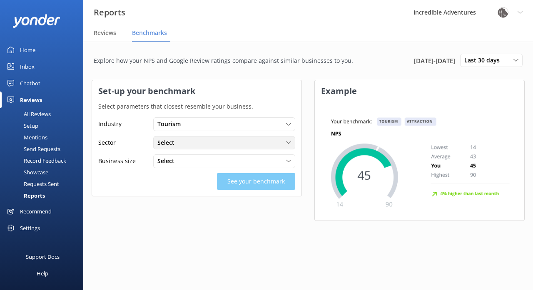
click at [199, 141] on div "Select" at bounding box center [224, 142] width 138 height 9
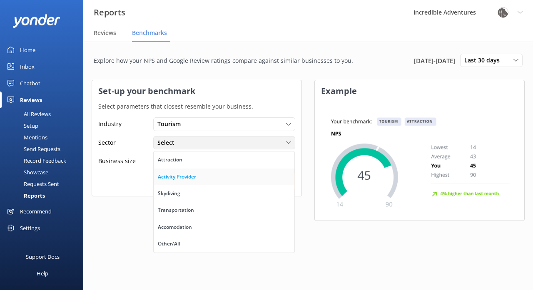
click at [217, 174] on link "Activity Provider" at bounding box center [224, 177] width 141 height 17
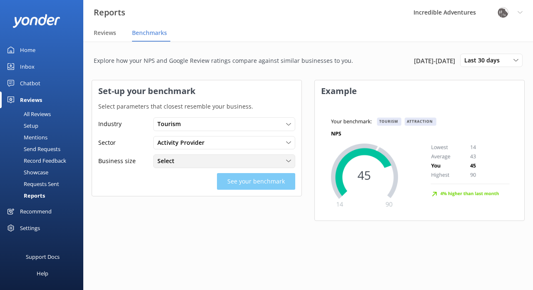
click at [210, 161] on div "Select" at bounding box center [224, 160] width 138 height 9
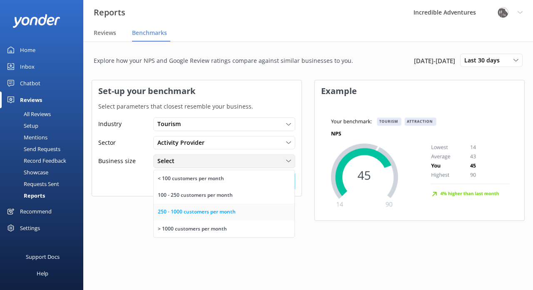
click at [263, 210] on link "250 - 1000 customers per month" at bounding box center [224, 212] width 141 height 17
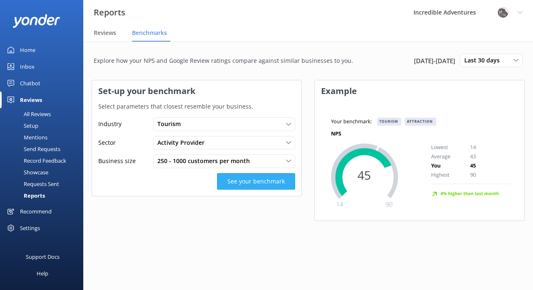
click at [253, 180] on button "See your benchmark" at bounding box center [256, 181] width 78 height 17
click at [248, 181] on button "See your benchmark" at bounding box center [256, 181] width 78 height 17
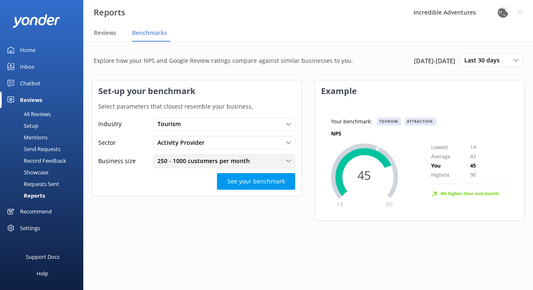
click at [245, 158] on span "250 - 1000 customers per month" at bounding box center [205, 160] width 97 height 9
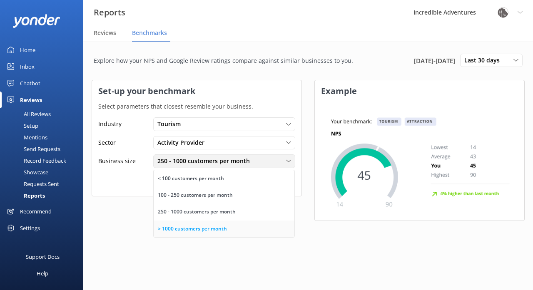
click at [212, 226] on div "> 1000 customers per month" at bounding box center [192, 229] width 69 height 8
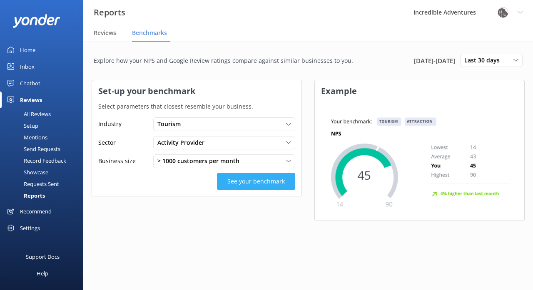
click at [233, 176] on button "See your benchmark" at bounding box center [256, 181] width 78 height 17
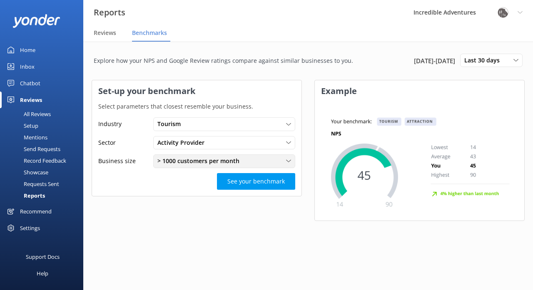
click at [241, 160] on span "> 1000 customers per month" at bounding box center [200, 160] width 87 height 9
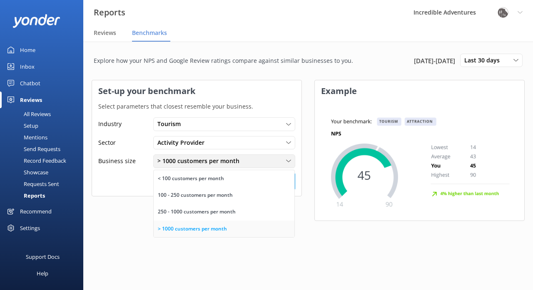
click at [221, 228] on div "> 1000 customers per month" at bounding box center [192, 229] width 69 height 8
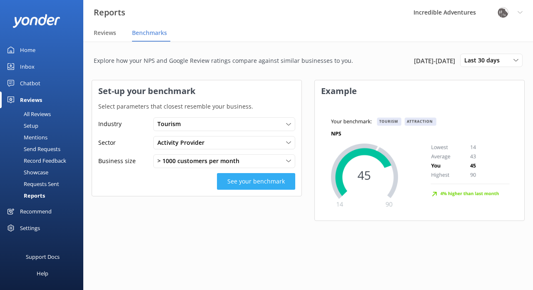
click at [254, 180] on button "See your benchmark" at bounding box center [256, 181] width 78 height 17
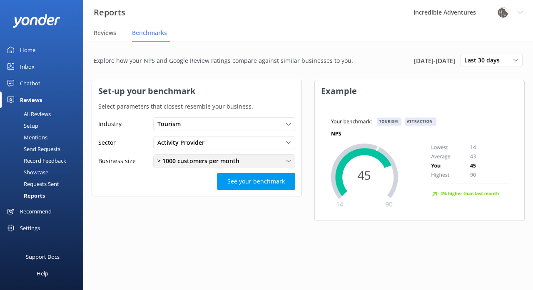
click at [194, 158] on span "> 1000 customers per month" at bounding box center [200, 160] width 87 height 9
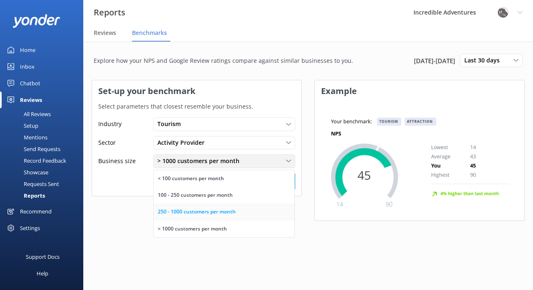
click at [186, 211] on div "250 - 1000 customers per month" at bounding box center [197, 212] width 78 height 8
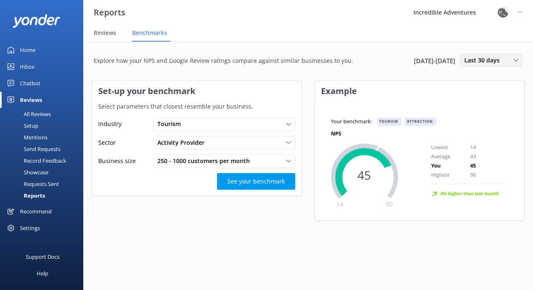
click at [476, 58] on span "Last 30 days" at bounding box center [484, 60] width 40 height 9
click at [477, 93] on div "Last month" at bounding box center [478, 94] width 28 height 8
click at [493, 59] on span "Last month" at bounding box center [483, 60] width 38 height 9
click at [481, 74] on div "Last 30 days" at bounding box center [479, 77] width 30 height 8
click at [110, 31] on span "Reviews" at bounding box center [105, 33] width 22 height 8
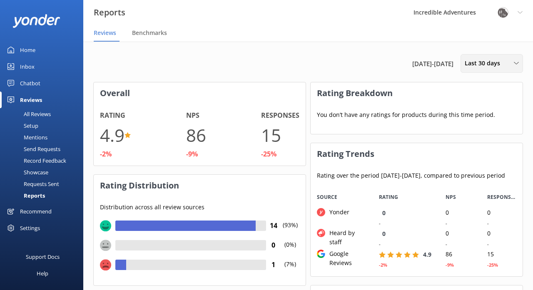
click at [479, 62] on span "Last 30 days" at bounding box center [484, 63] width 40 height 9
click at [484, 132] on div "Last 180 days" at bounding box center [481, 133] width 32 height 8
click at [54, 183] on div "Requests Sent" at bounding box center [32, 184] width 54 height 12
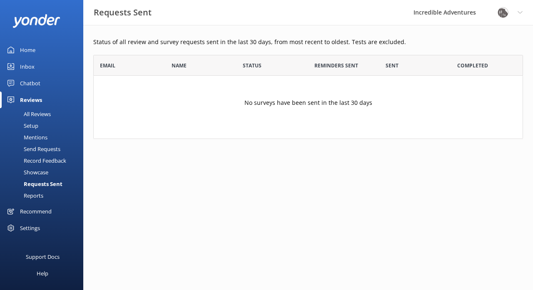
scroll to position [84, 429]
click at [47, 212] on div "Recommend" at bounding box center [36, 211] width 32 height 17
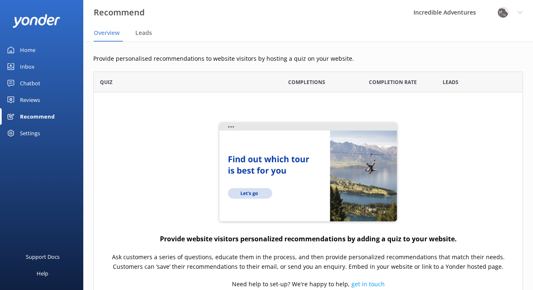
scroll to position [271, 429]
click at [31, 134] on div "Settings" at bounding box center [30, 133] width 20 height 17
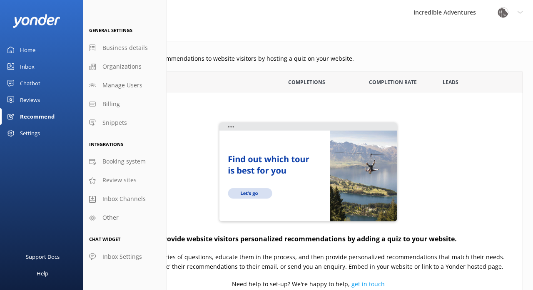
click at [31, 134] on div "Settings" at bounding box center [30, 133] width 20 height 17
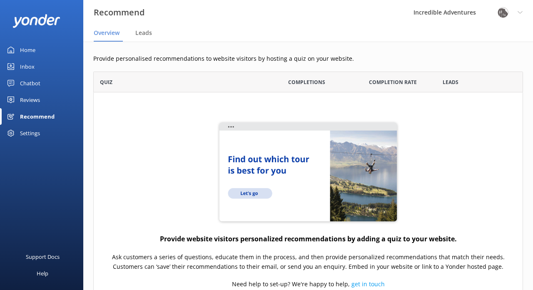
click at [31, 134] on div "Settings" at bounding box center [30, 133] width 20 height 17
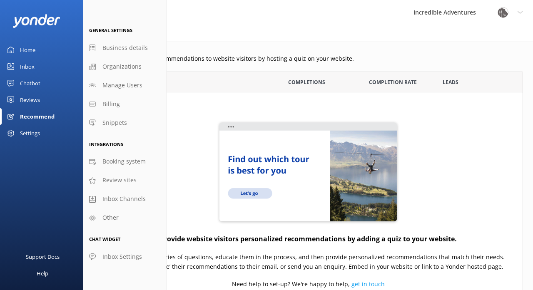
click at [255, 30] on nav "Overview Leads" at bounding box center [307, 33] width 449 height 17
